Goal: Check status: Check status

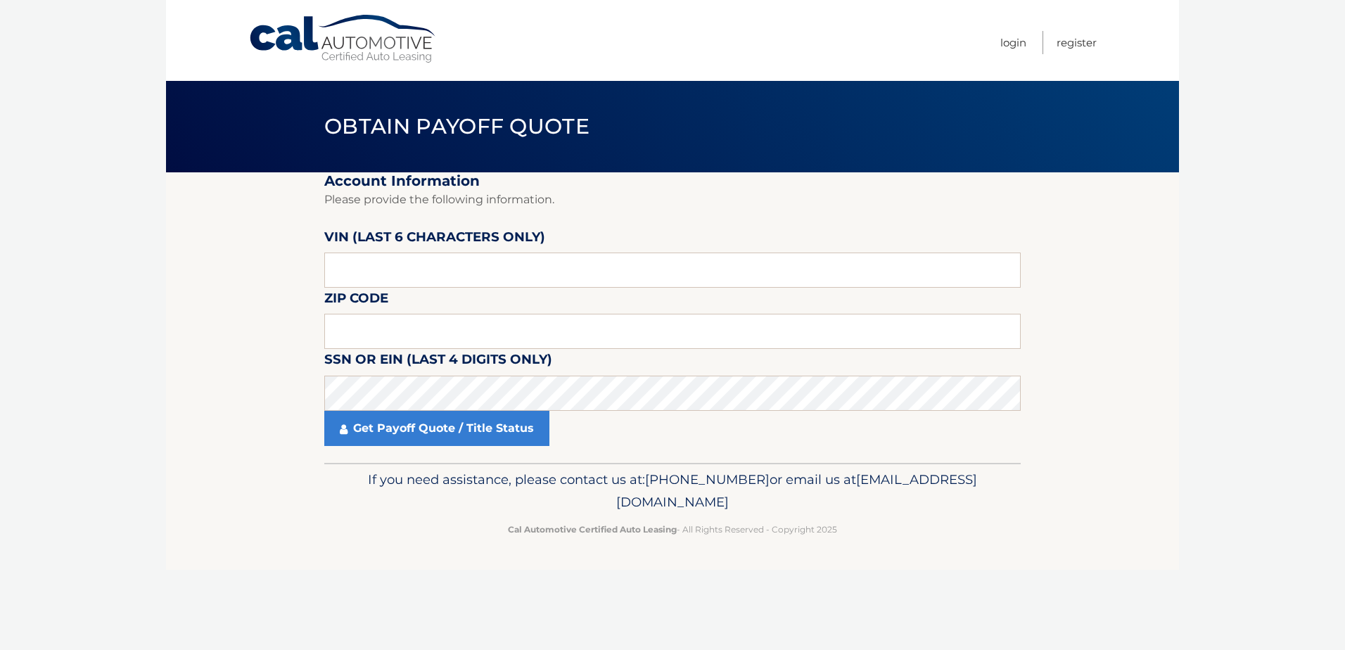
click at [464, 288] on fieldset "Account Information Please provide the following information. [PERSON_NAME] (la…" at bounding box center [672, 317] width 697 height 291
click at [448, 272] on input "text" at bounding box center [672, 270] width 697 height 35
paste input "119714"
type input "119714"
click at [442, 331] on input "text" at bounding box center [672, 331] width 697 height 35
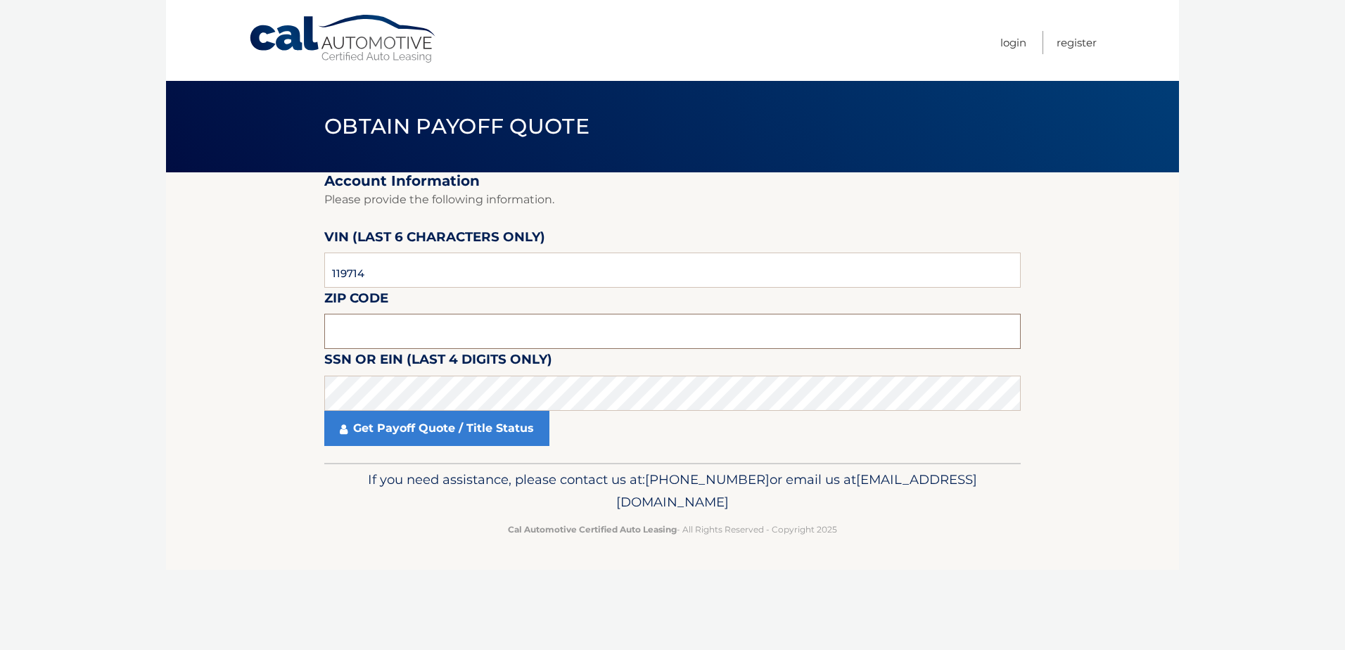
click at [472, 329] on input "text" at bounding box center [672, 331] width 697 height 35
click at [436, 328] on input "text" at bounding box center [672, 331] width 697 height 35
type input "33971"
click button "For Originating Dealer" at bounding box center [0, 0] width 0 height 0
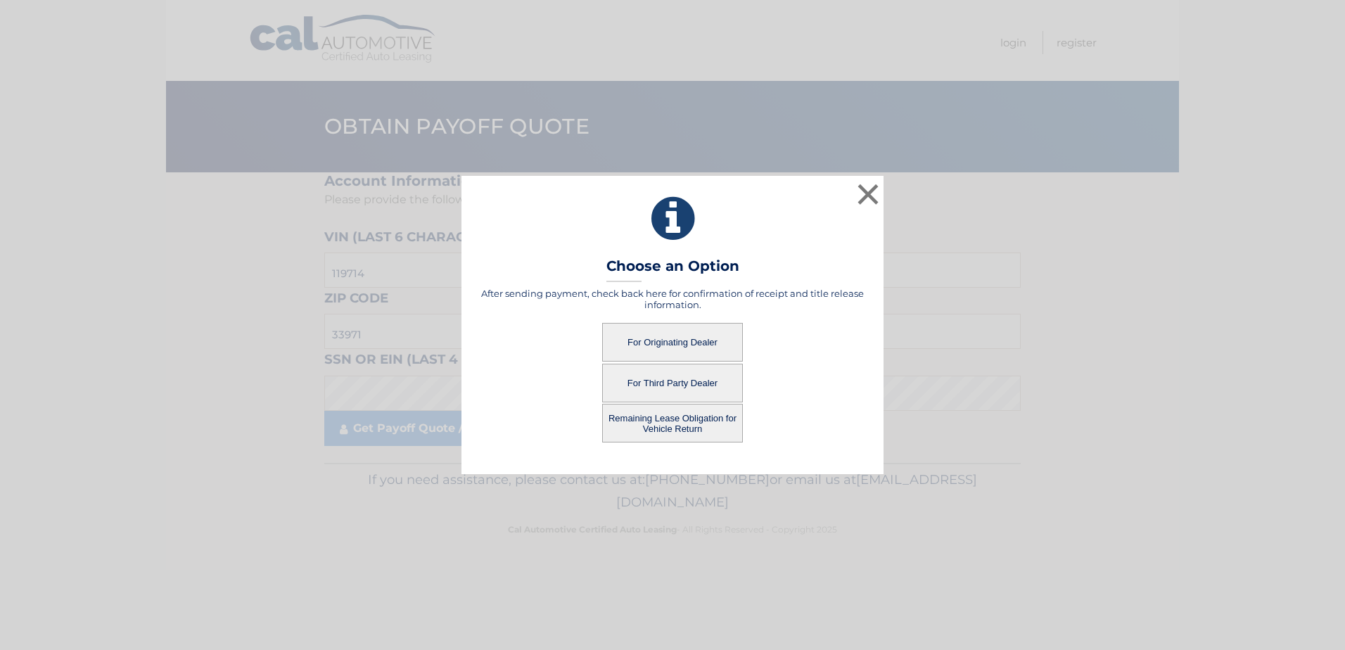
click at [672, 340] on button "For Originating Dealer" at bounding box center [672, 342] width 141 height 39
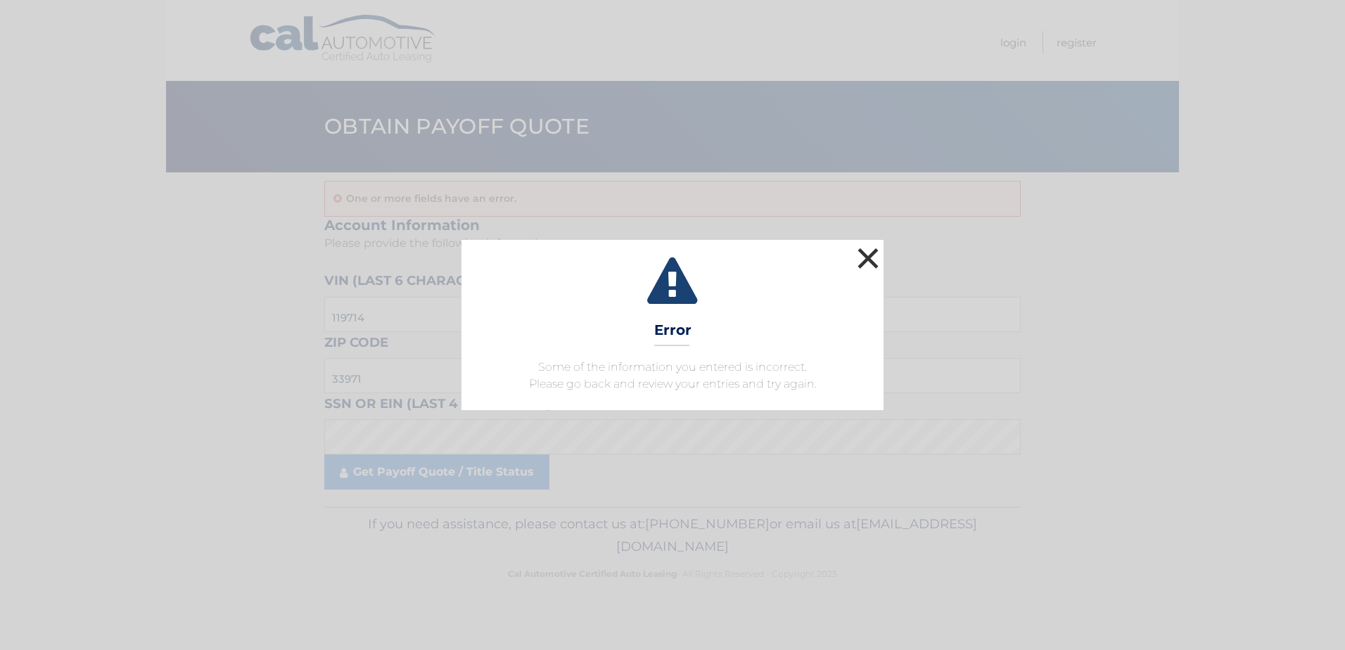
click at [868, 262] on button "×" at bounding box center [868, 258] width 28 height 28
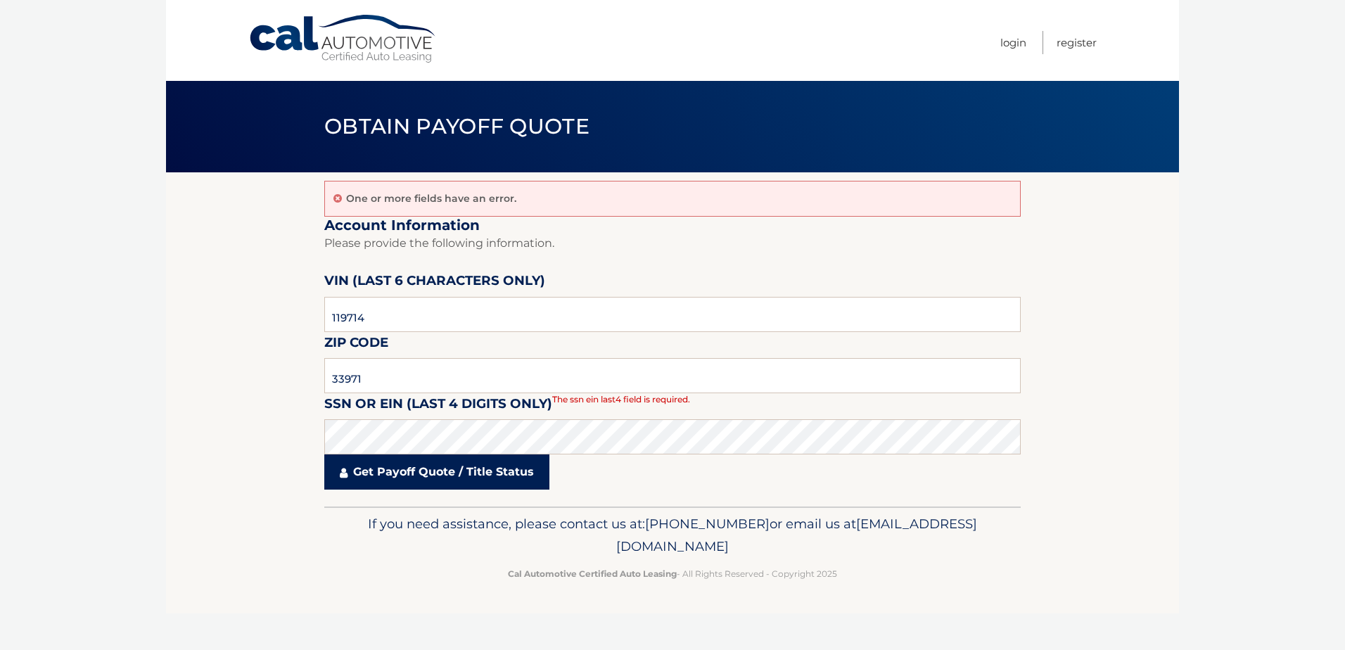
click at [459, 470] on link "Get Payoff Quote / Title Status" at bounding box center [436, 472] width 225 height 35
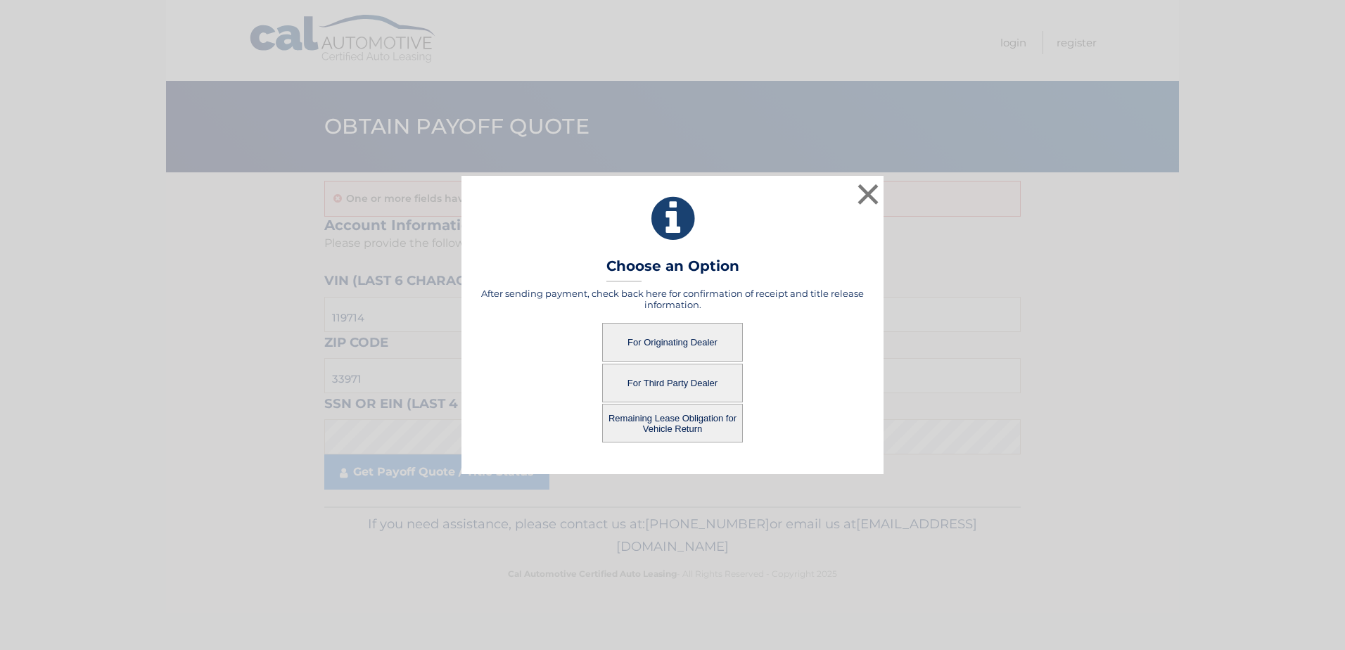
click at [671, 338] on button "For Originating Dealer" at bounding box center [672, 342] width 141 height 39
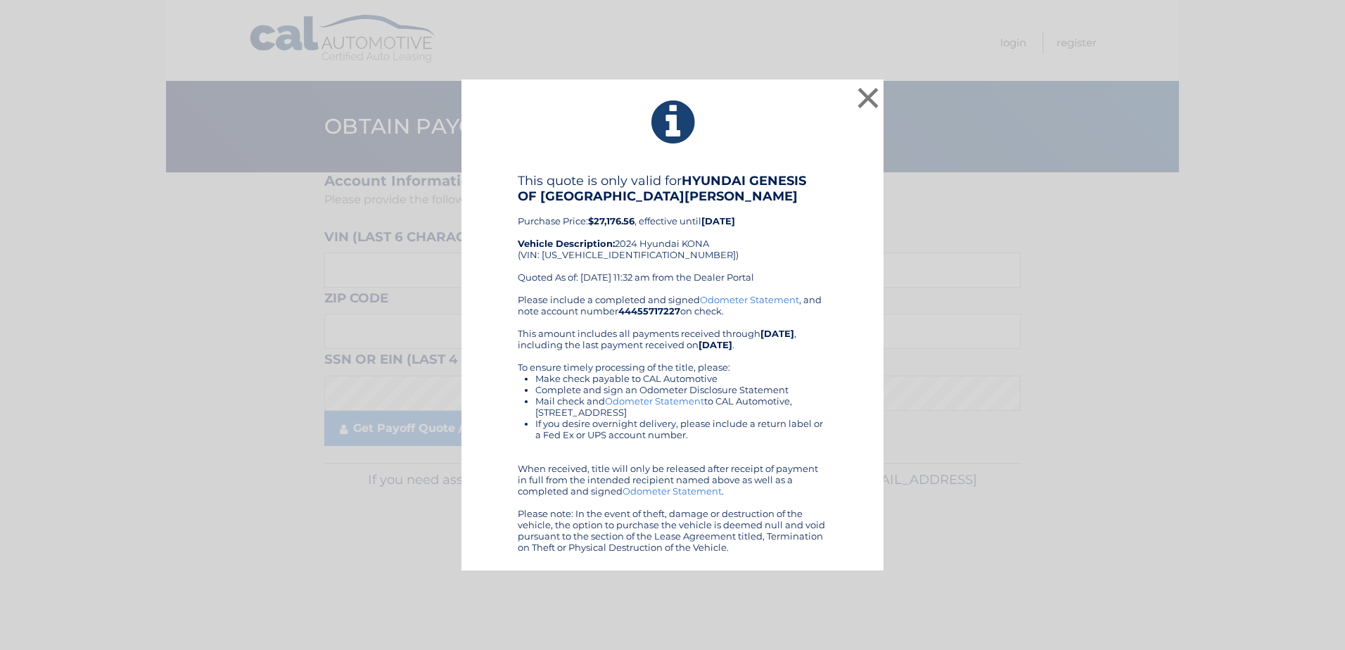
click at [690, 304] on div "Please include a completed and signed Odometer Statement , and note account num…" at bounding box center [673, 423] width 310 height 259
